Goal: Task Accomplishment & Management: Manage account settings

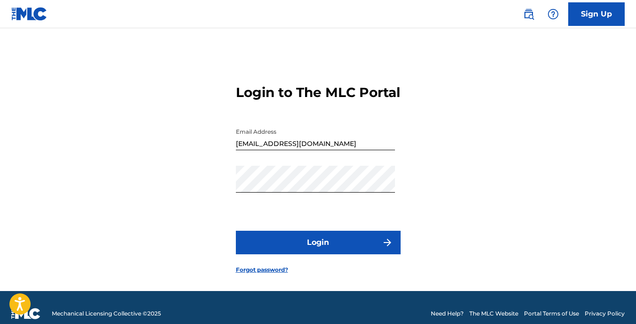
click at [357, 254] on button "Login" at bounding box center [318, 243] width 165 height 24
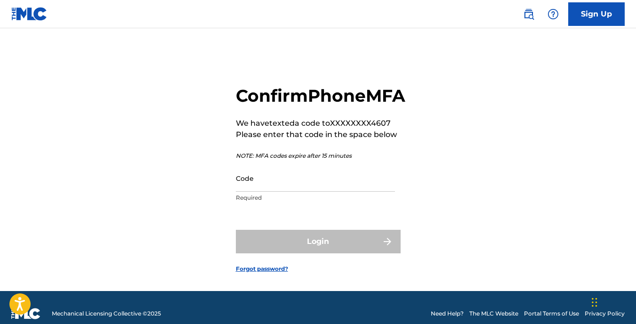
drag, startPoint x: 359, startPoint y: 179, endPoint x: 356, endPoint y: 202, distance: 23.3
click at [356, 202] on div "Confirm Phone MFA We have texted a code to XXXXXXXX4607 Please enter that code …" at bounding box center [321, 146] width 170 height 122
click at [357, 192] on input "Code" at bounding box center [315, 178] width 159 height 27
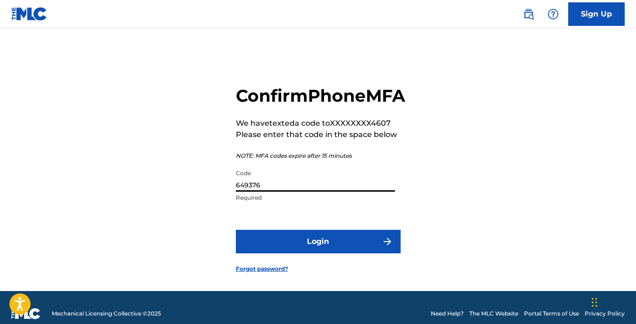
type input "649376"
click at [236, 230] on button "Login" at bounding box center [318, 242] width 165 height 24
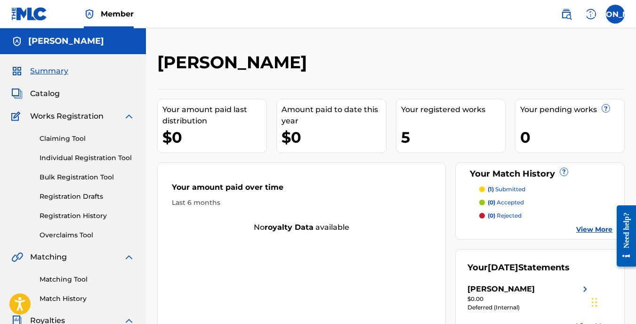
click at [27, 97] on link "Catalog" at bounding box center [35, 93] width 49 height 11
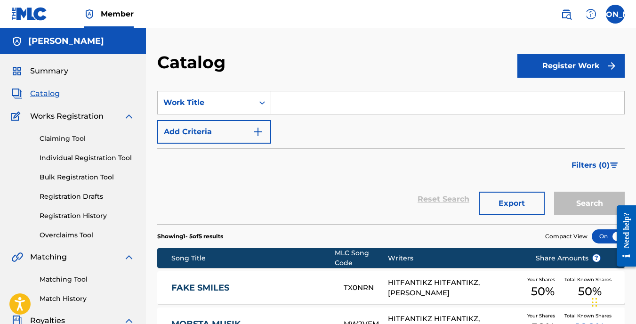
click at [47, 73] on span "Summary" at bounding box center [49, 70] width 38 height 11
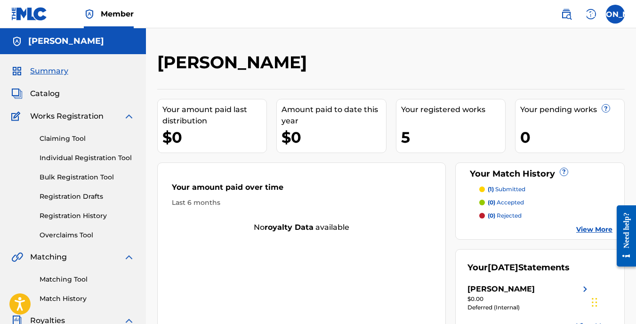
click at [48, 93] on span "Catalog" at bounding box center [45, 93] width 30 height 11
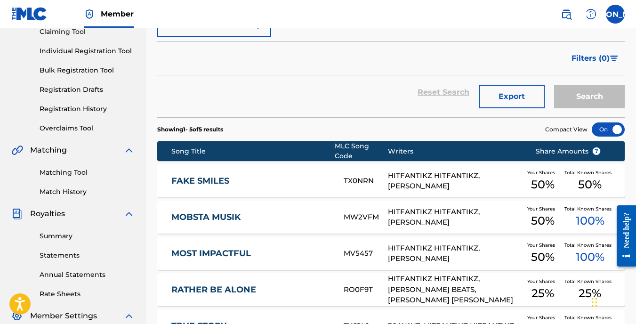
scroll to position [110, 0]
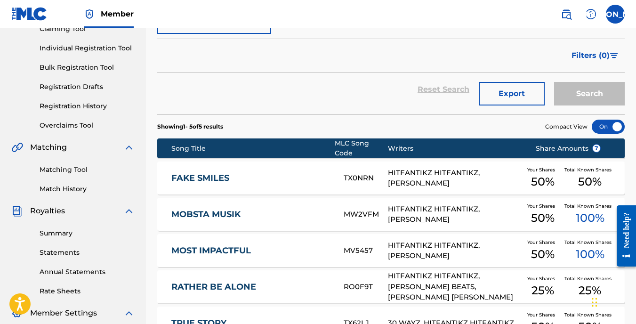
click at [68, 248] on link "Statements" at bounding box center [87, 253] width 95 height 10
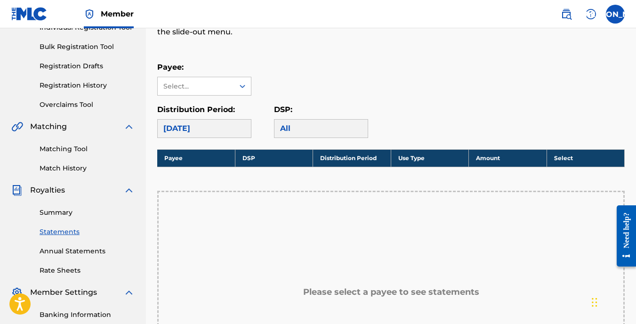
scroll to position [125, 0]
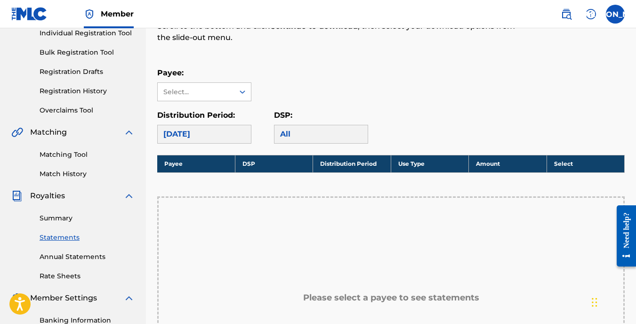
click at [65, 218] on link "Summary" at bounding box center [87, 218] width 95 height 10
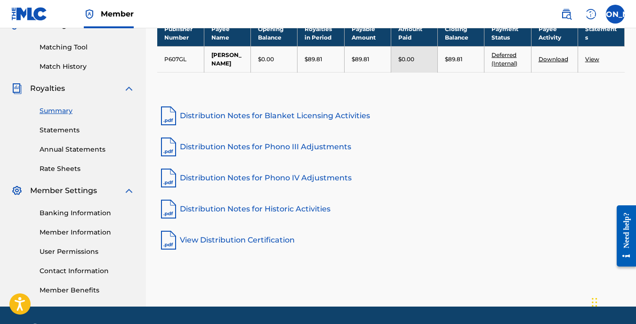
scroll to position [235, 0]
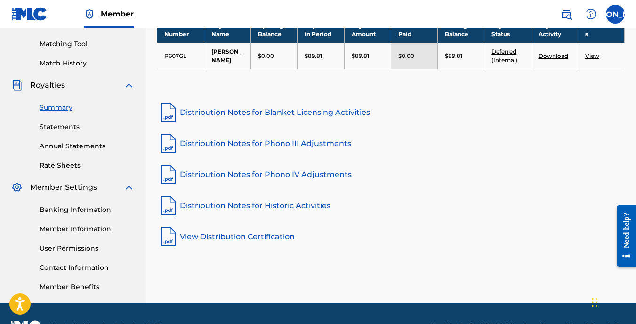
click at [106, 210] on link "Banking Information" at bounding box center [87, 210] width 95 height 10
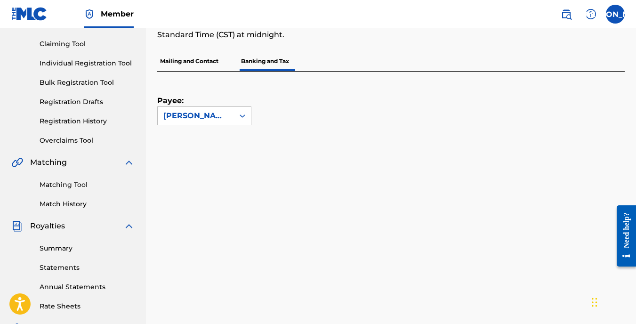
scroll to position [91, 0]
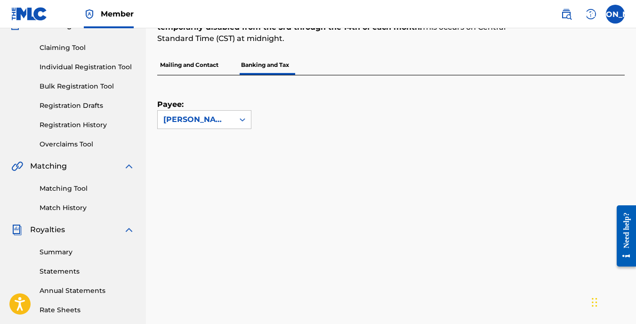
click at [206, 69] on p "Mailing and Contact" at bounding box center [189, 65] width 64 height 20
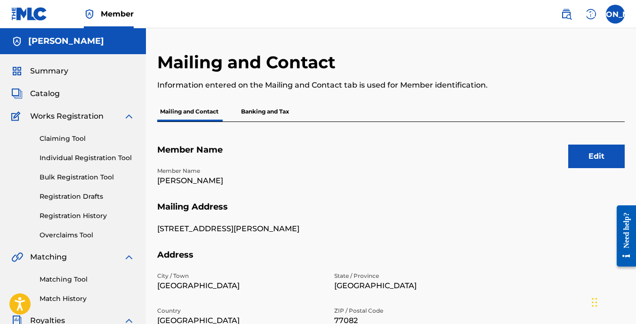
click at [279, 112] on p "Banking and Tax" at bounding box center [265, 112] width 54 height 20
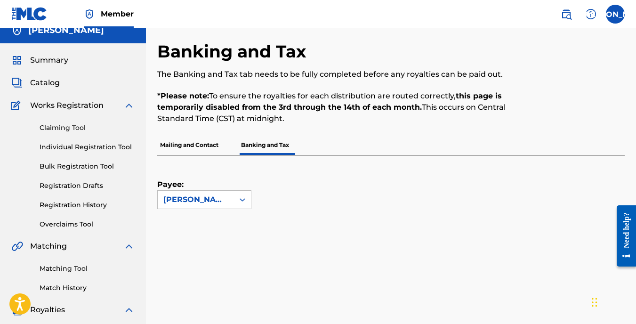
scroll to position [94, 0]
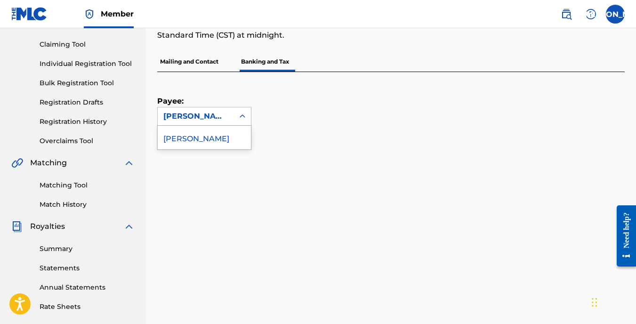
click at [238, 114] on icon at bounding box center [242, 116] width 9 height 9
click at [244, 116] on icon at bounding box center [243, 116] width 6 height 3
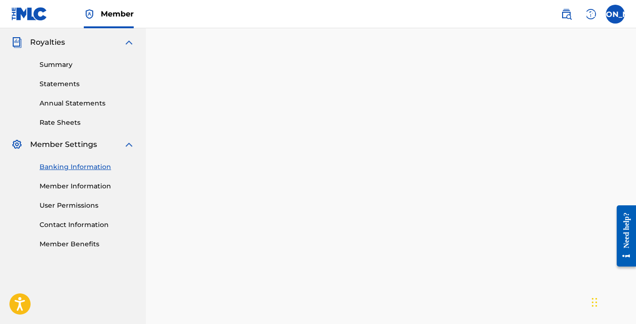
scroll to position [276, 0]
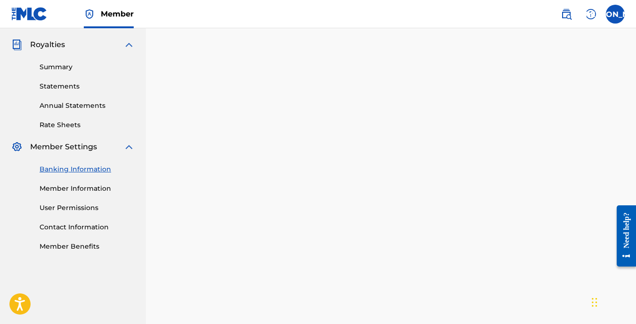
click at [85, 226] on link "Contact Information" at bounding box center [87, 227] width 95 height 10
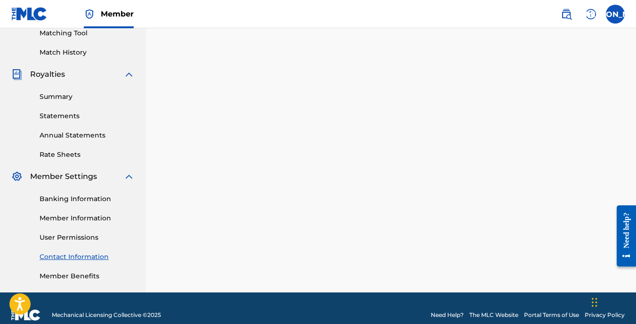
scroll to position [260, 0]
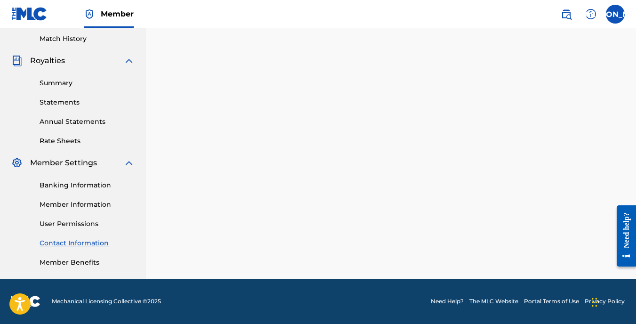
click at [438, 302] on link "Need Help?" at bounding box center [447, 301] width 33 height 8
click at [93, 182] on link "Banking Information" at bounding box center [87, 185] width 95 height 10
